Goal: Transaction & Acquisition: Purchase product/service

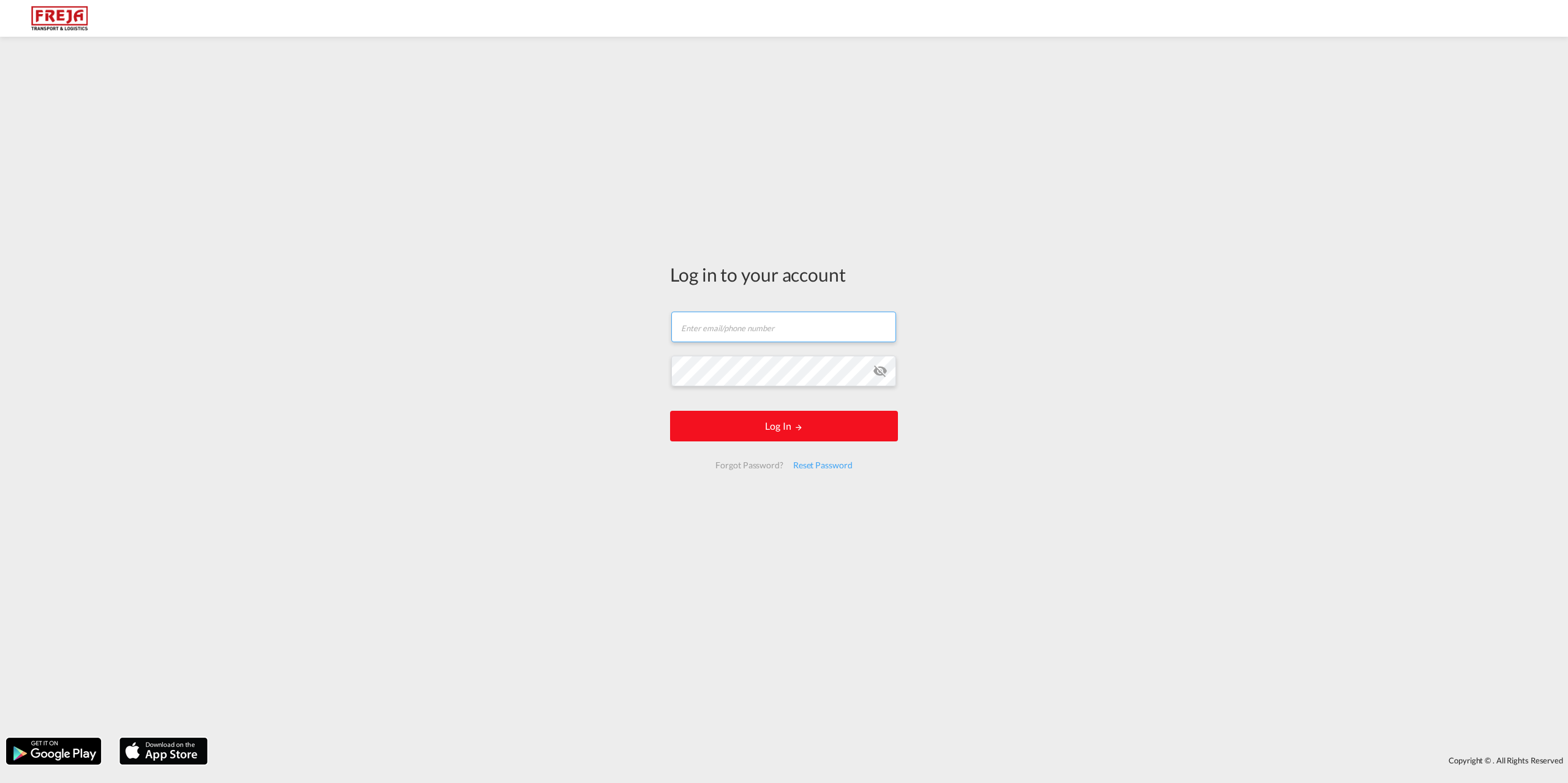
type input "[EMAIL_ADDRESS][DOMAIN_NAME]"
click at [758, 428] on button "Log In" at bounding box center [783, 425] width 228 height 30
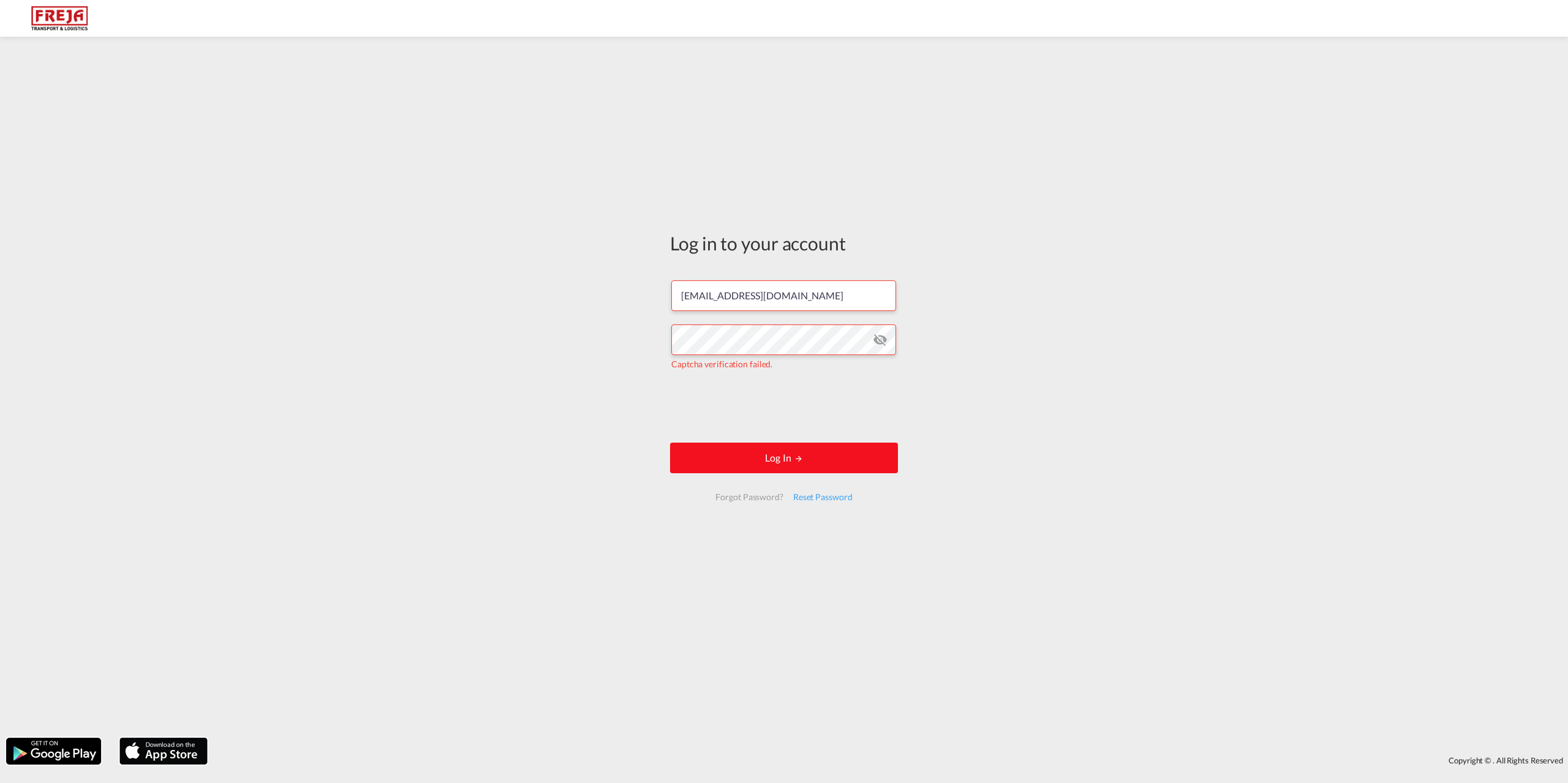
click at [801, 463] on button "Log In" at bounding box center [783, 457] width 228 height 30
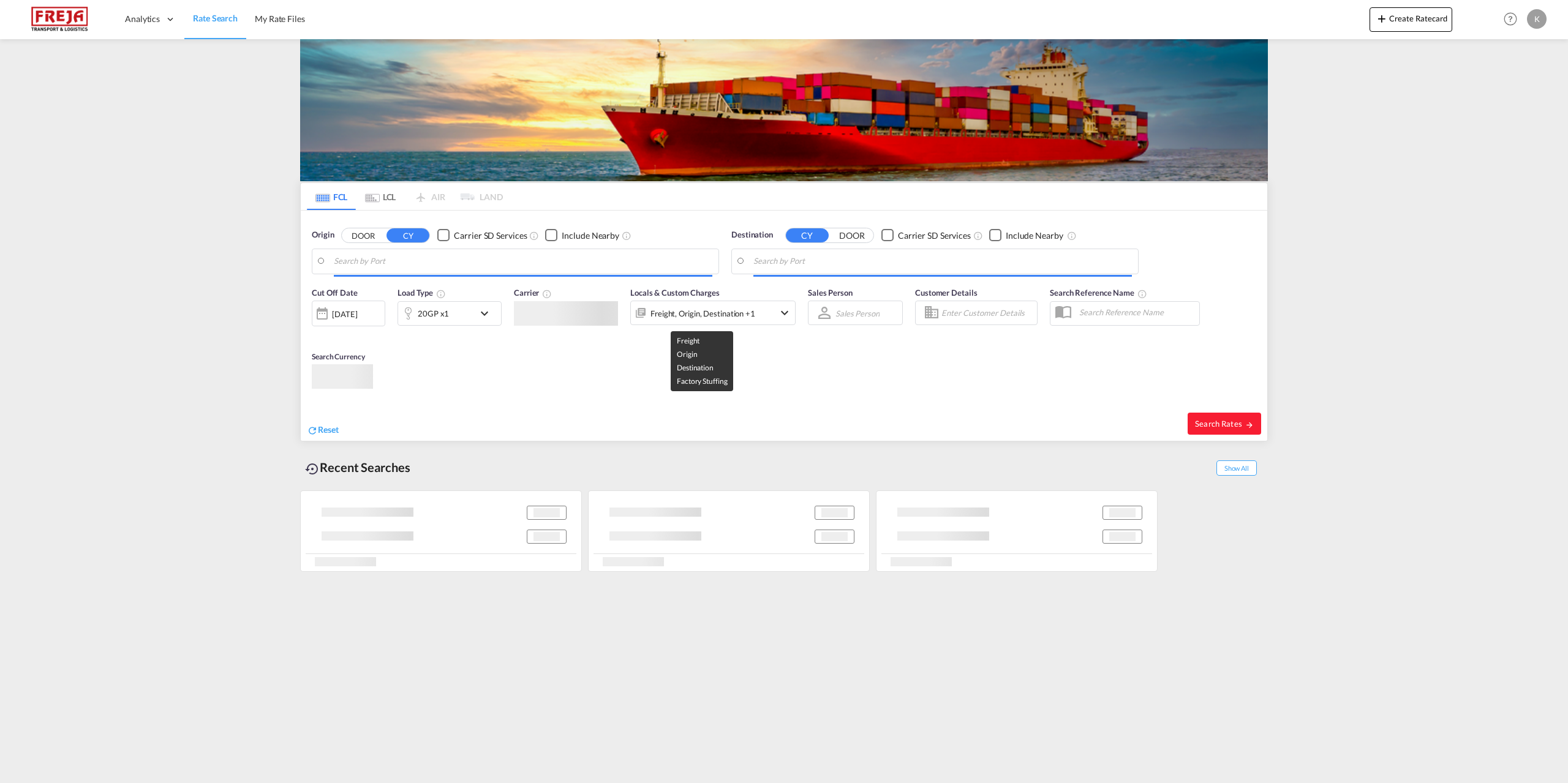
type input "[GEOGRAPHIC_DATA], [GEOGRAPHIC_DATA]"
type input "Bata, GQBSG"
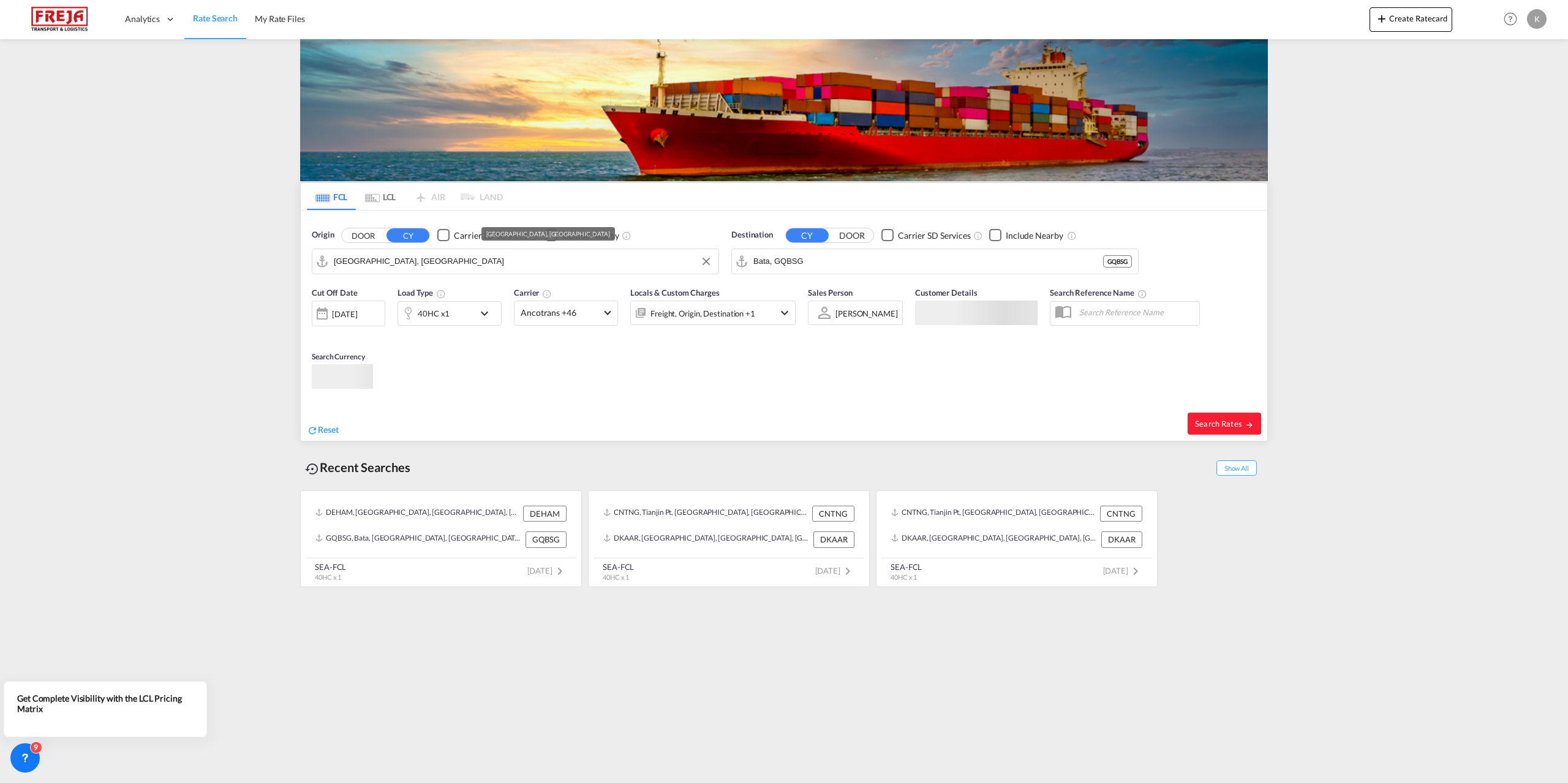
click at [433, 257] on input "[GEOGRAPHIC_DATA], [GEOGRAPHIC_DATA]" at bounding box center [523, 262] width 378 height 18
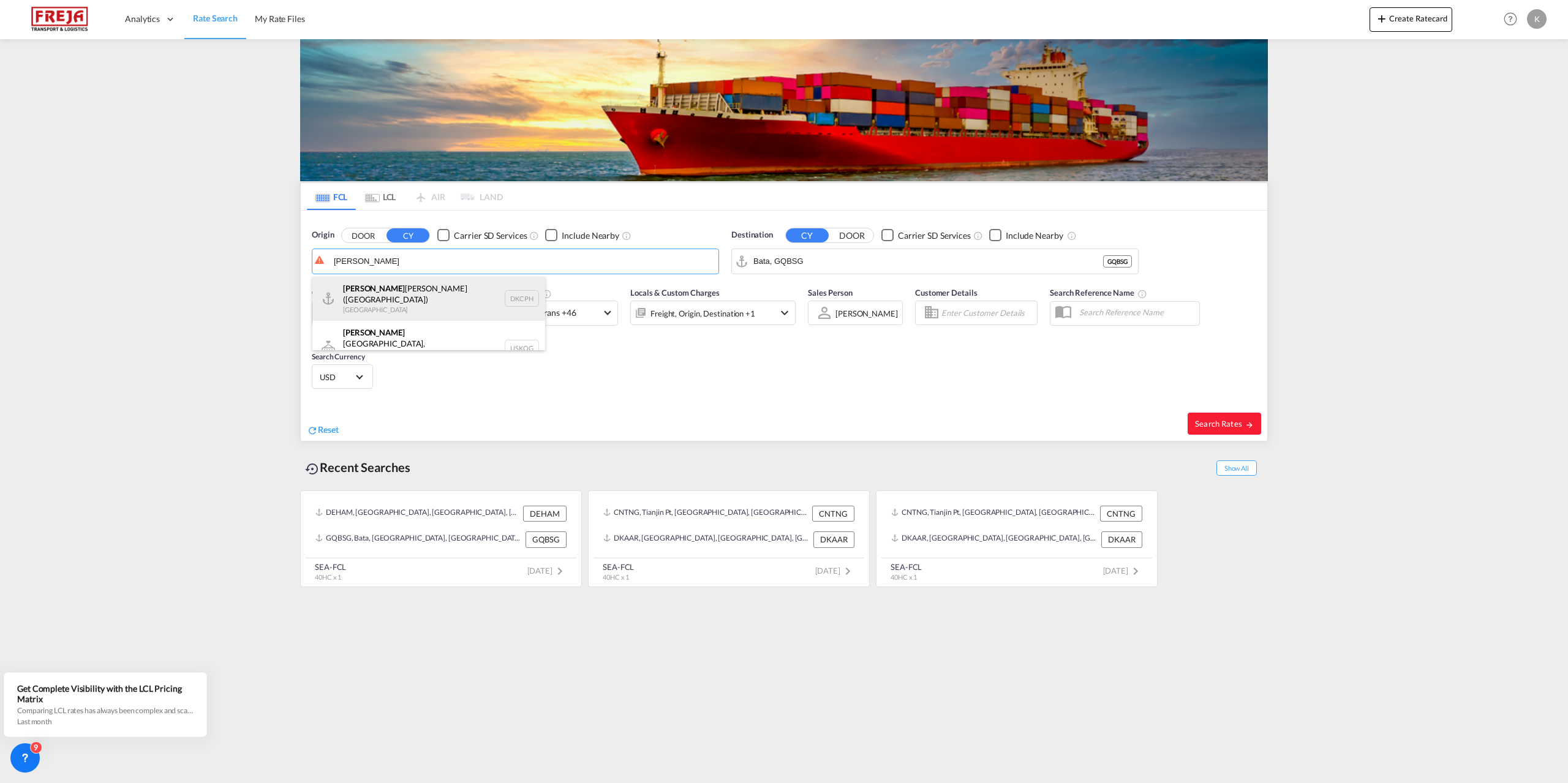
click at [407, 291] on div "[PERSON_NAME] [PERSON_NAME] ([GEOGRAPHIC_DATA]) Denmark DKCPH" at bounding box center [429, 298] width 233 height 44
type input "[GEOGRAPHIC_DATA] ([GEOGRAPHIC_DATA]), DKCPH"
click at [864, 272] on md-autocomplete-wrap "Bata, GQBSG" at bounding box center [928, 265] width 350 height 25
drag, startPoint x: 813, startPoint y: 270, endPoint x: 738, endPoint y: 270, distance: 75.0
click at [738, 270] on md-input-container "Bata, GQBSG" at bounding box center [934, 261] width 406 height 25
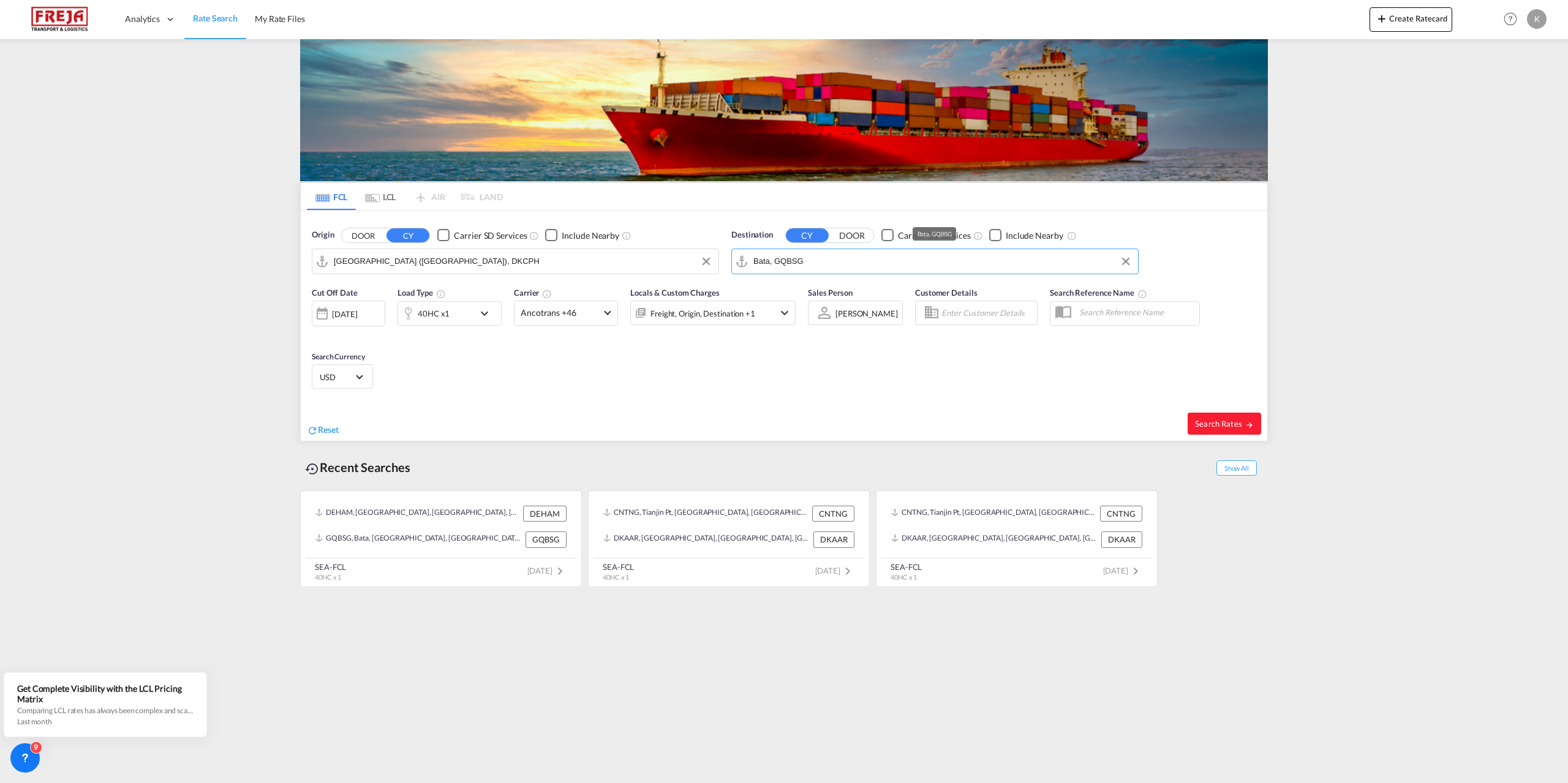
click at [858, 269] on input "Bata, GQBSG" at bounding box center [942, 262] width 378 height 18
drag, startPoint x: 809, startPoint y: 268, endPoint x: 728, endPoint y: 268, distance: 81.0
click at [728, 268] on div "Destination CY DOOR Carrier SD Services Include Nearby Bata, GQBSG GQBSG" at bounding box center [935, 252] width 419 height 58
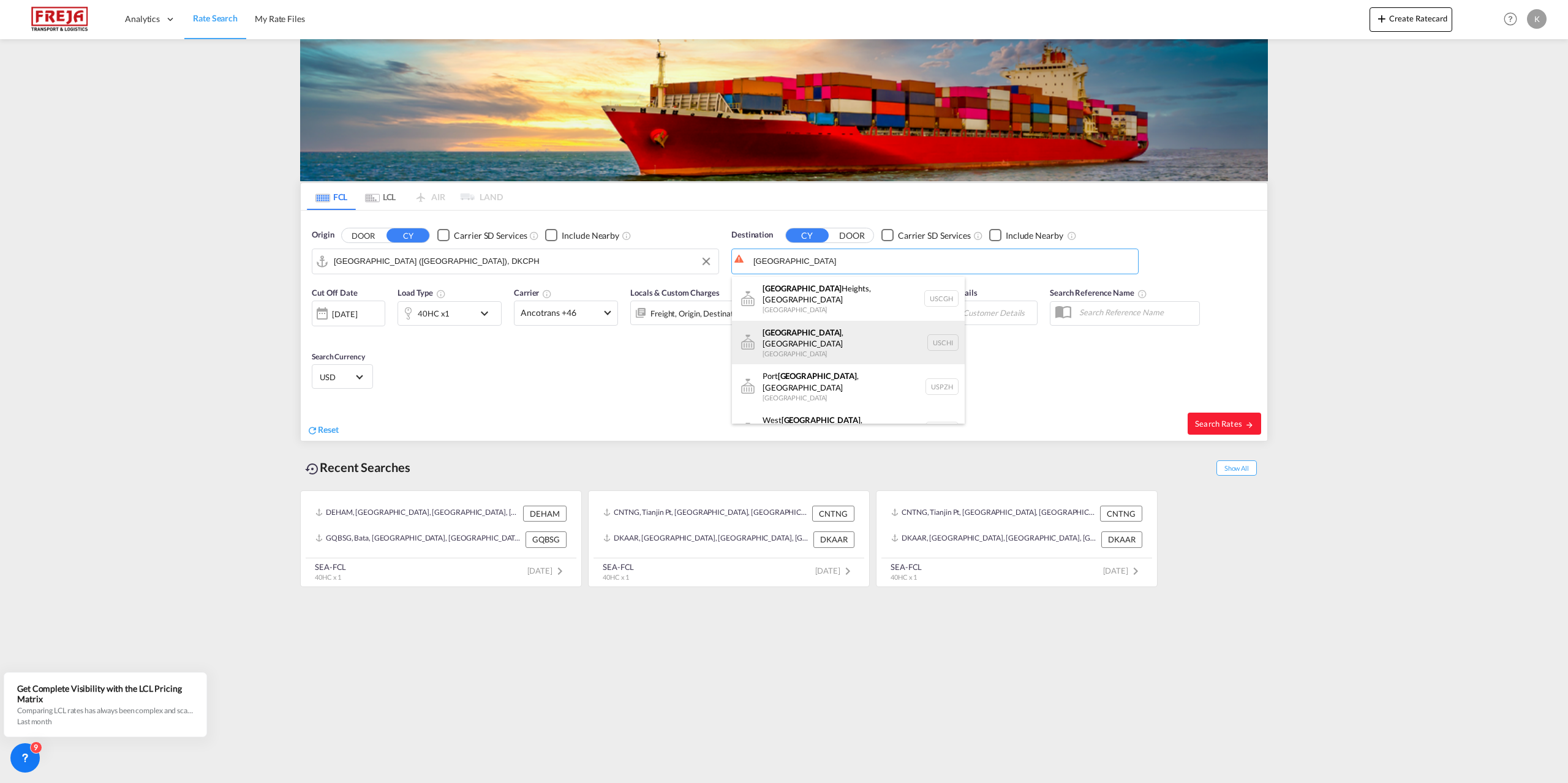
click at [851, 329] on div "[GEOGRAPHIC_DATA] , [GEOGRAPHIC_DATA] [GEOGRAPHIC_DATA] [GEOGRAPHIC_DATA]" at bounding box center [848, 343] width 233 height 44
type input "[GEOGRAPHIC_DATA], [GEOGRAPHIC_DATA], USCHI"
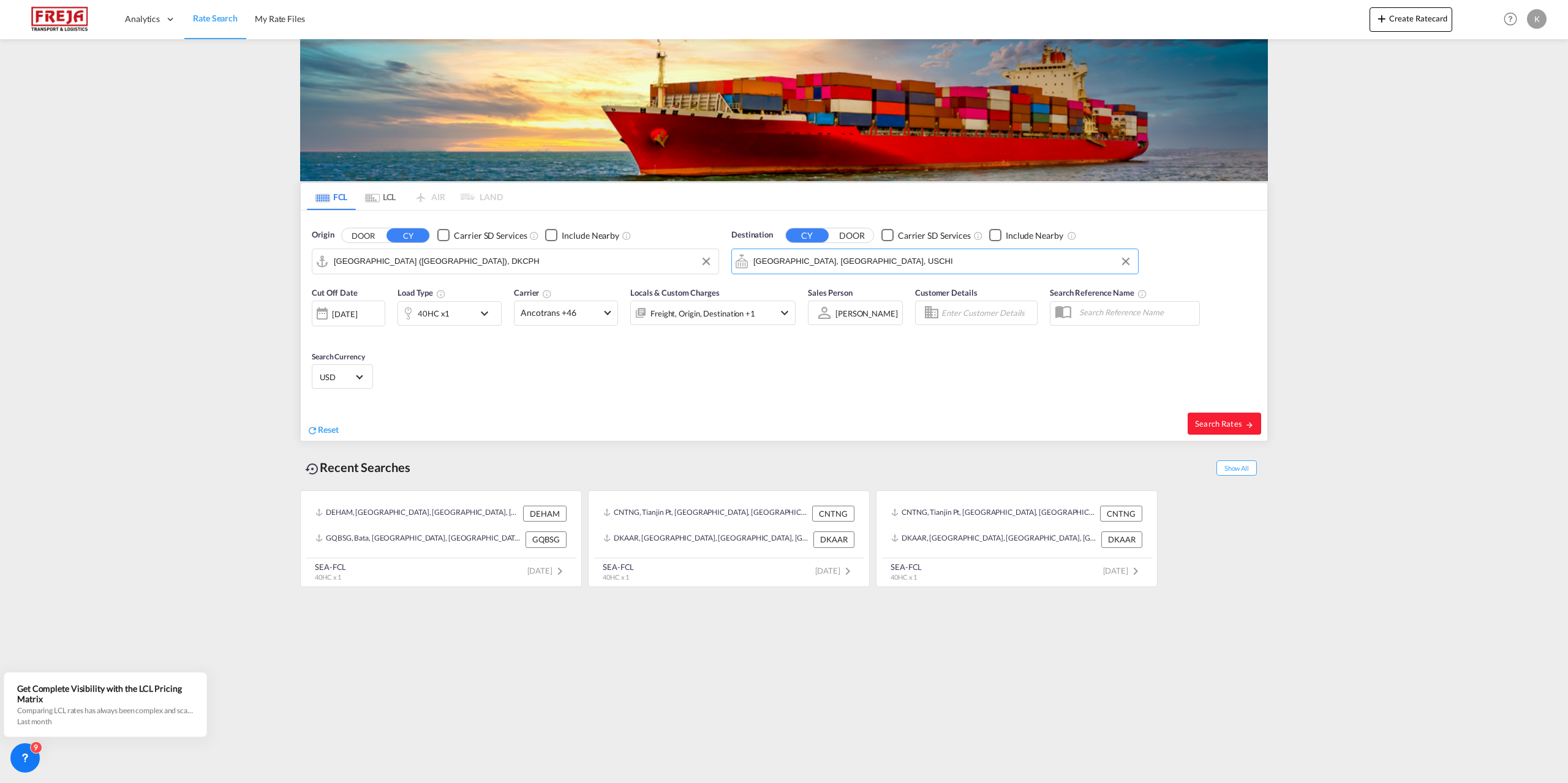
click at [465, 319] on div "40HC x1" at bounding box center [436, 313] width 76 height 25
click at [361, 374] on md-select-value "40HC" at bounding box center [354, 367] width 49 height 21
click at [367, 312] on md-option "20GP" at bounding box center [363, 308] width 83 height 30
click at [550, 406] on button "Done" at bounding box center [555, 411] width 43 height 22
click at [1224, 416] on button "Search Rates" at bounding box center [1224, 423] width 73 height 22
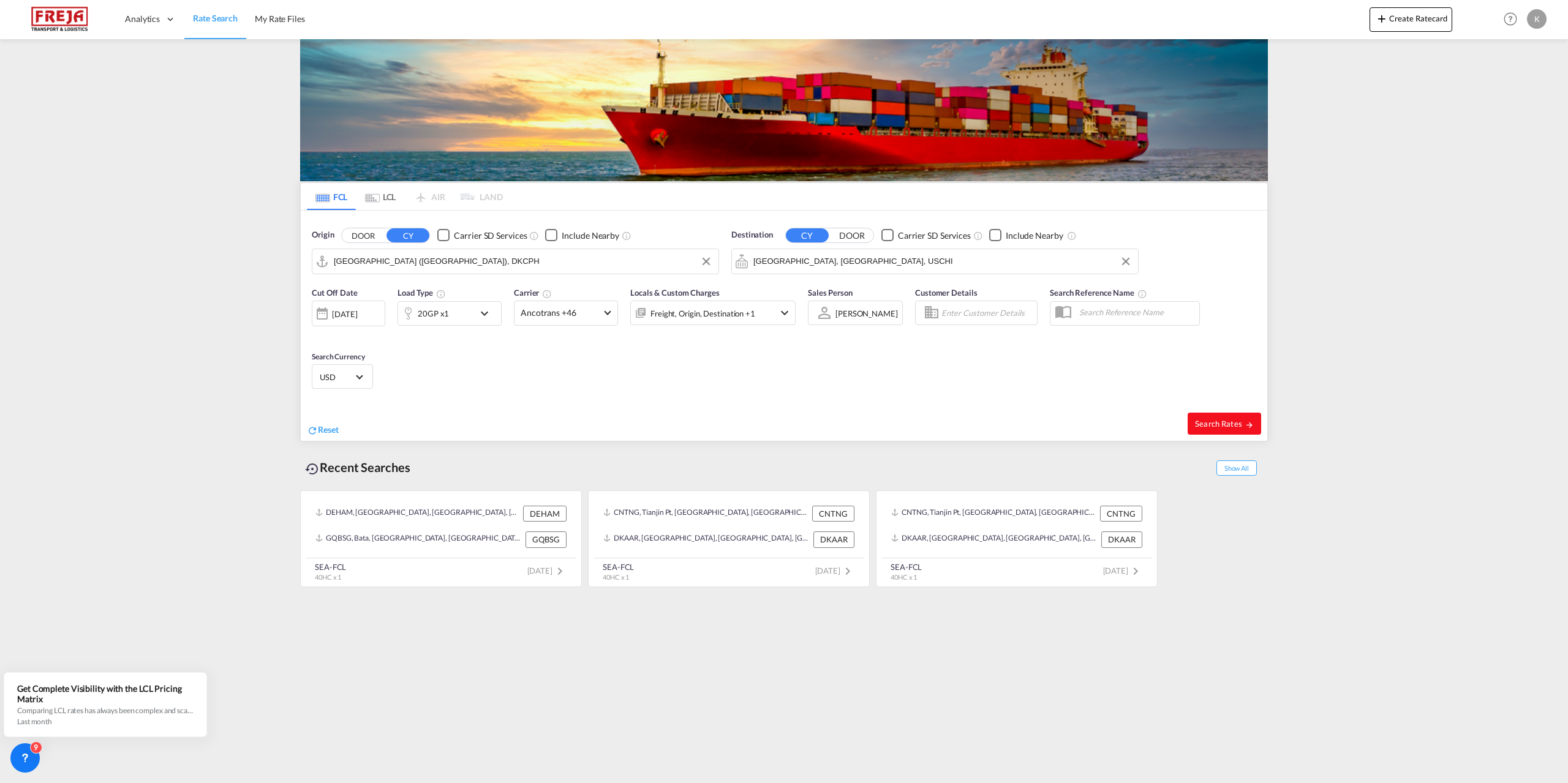
type input "DKCPH to USCHI / [DATE]"
